Goal: Information Seeking & Learning: Learn about a topic

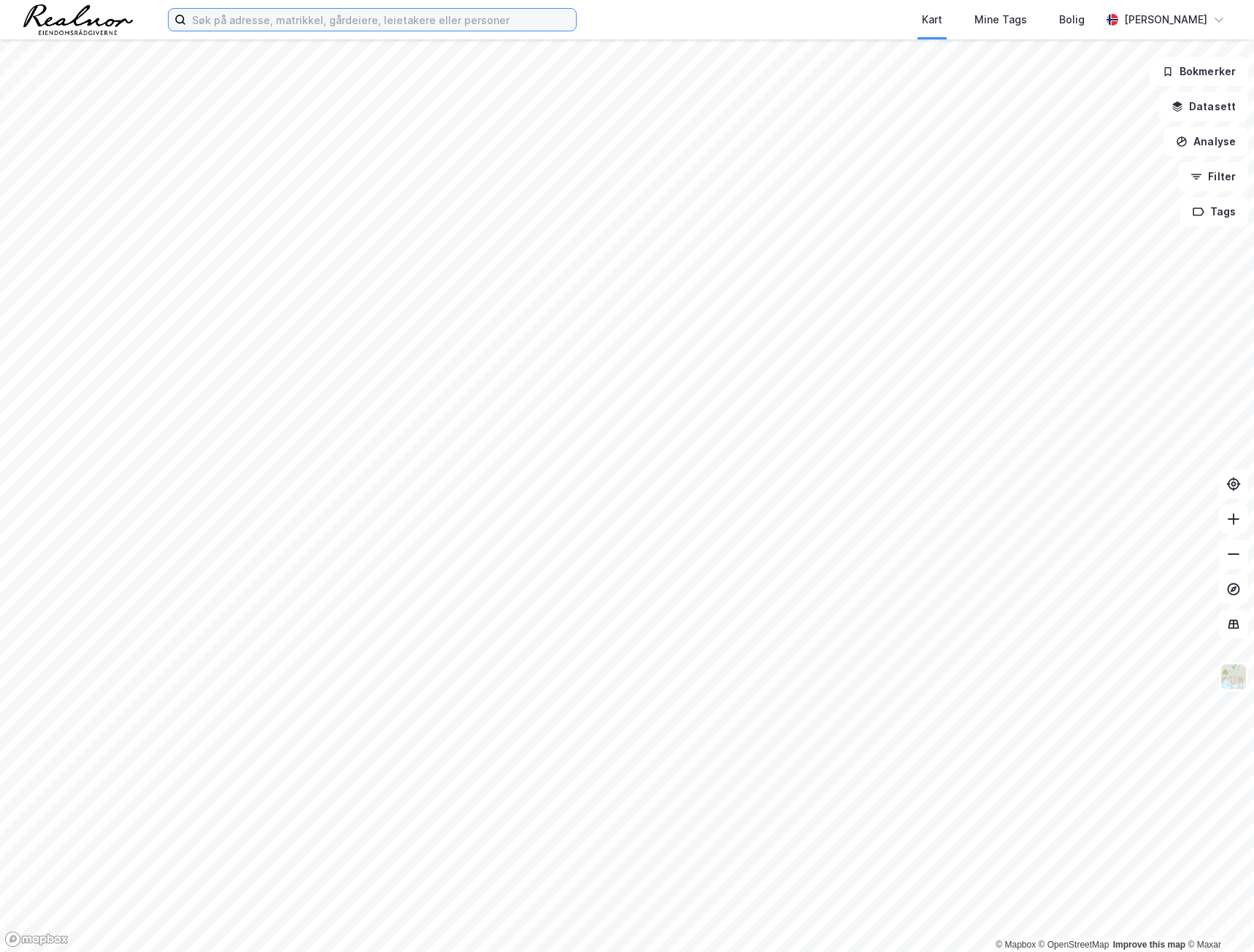
click at [287, 29] on input at bounding box center [380, 20] width 390 height 22
type input "7/4 vadsø"
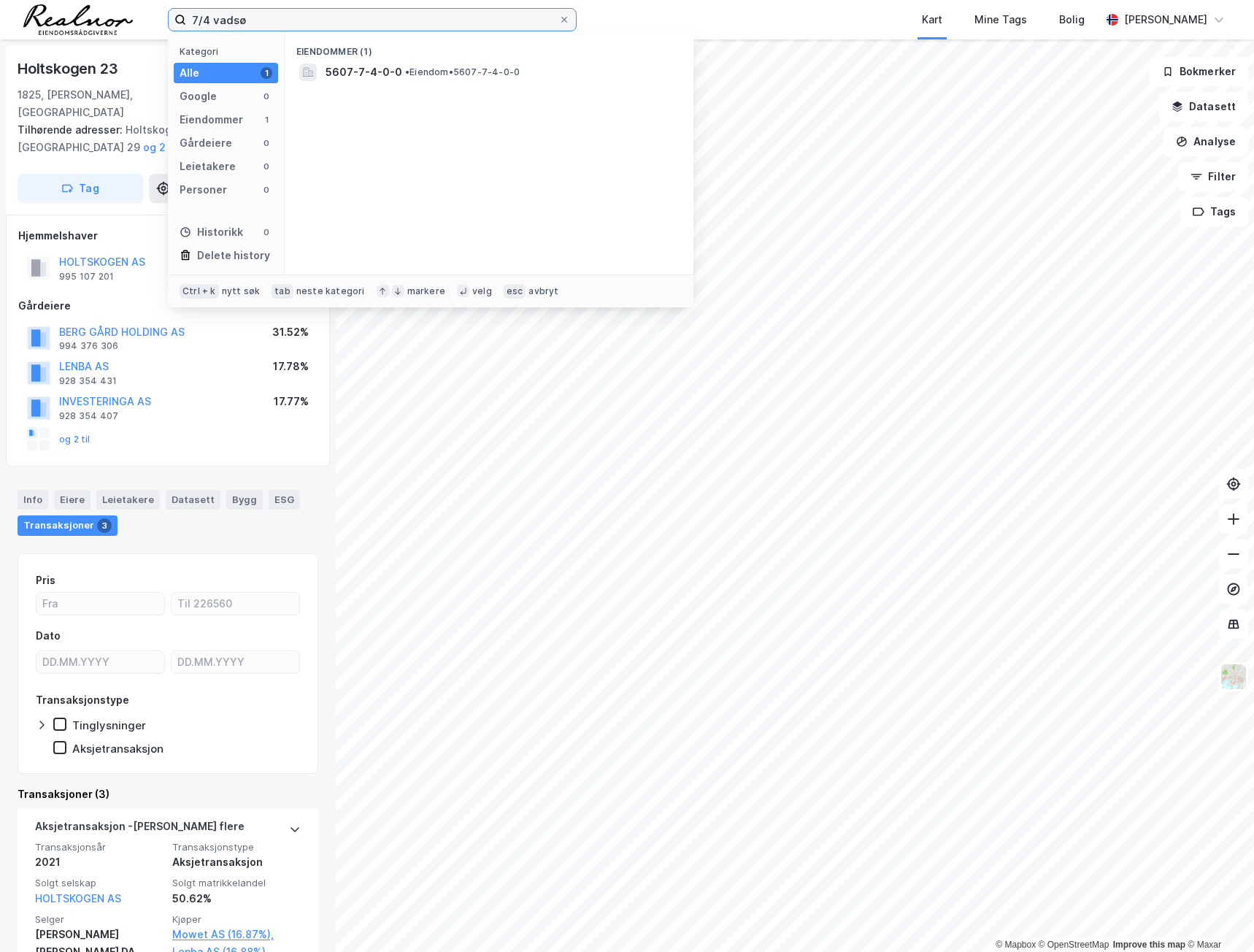
click at [277, 18] on input "7/4 vadsø" at bounding box center [372, 20] width 372 height 22
click at [347, 67] on span "5607-7-4-0-0" at bounding box center [363, 72] width 76 height 17
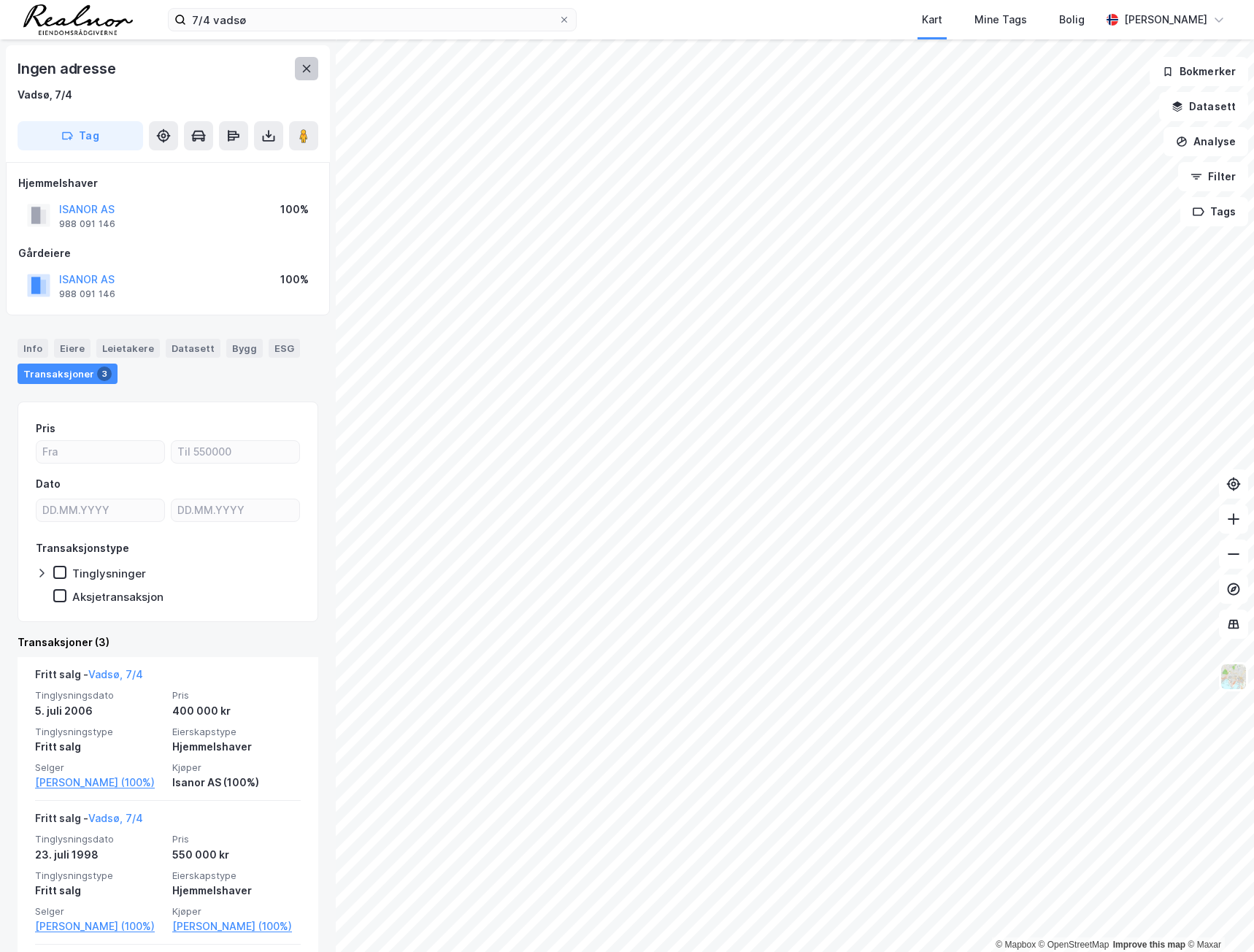
click at [306, 70] on icon at bounding box center [307, 69] width 8 height 8
click at [304, 73] on icon at bounding box center [306, 68] width 11 height 11
